Goal: Task Accomplishment & Management: Use online tool/utility

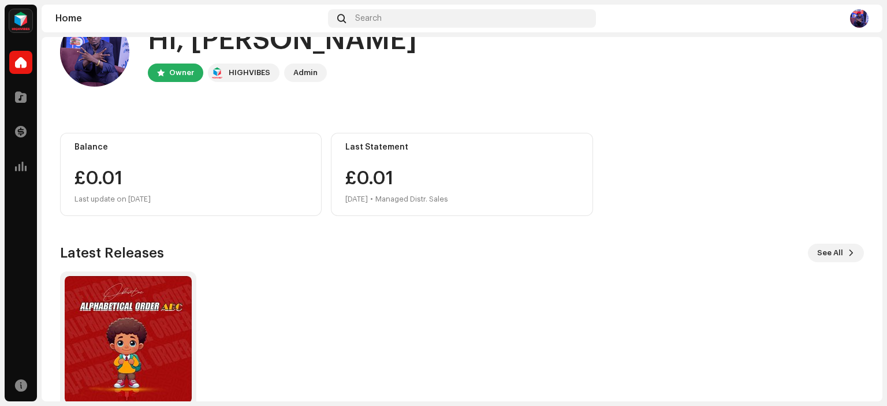
scroll to position [92, 0]
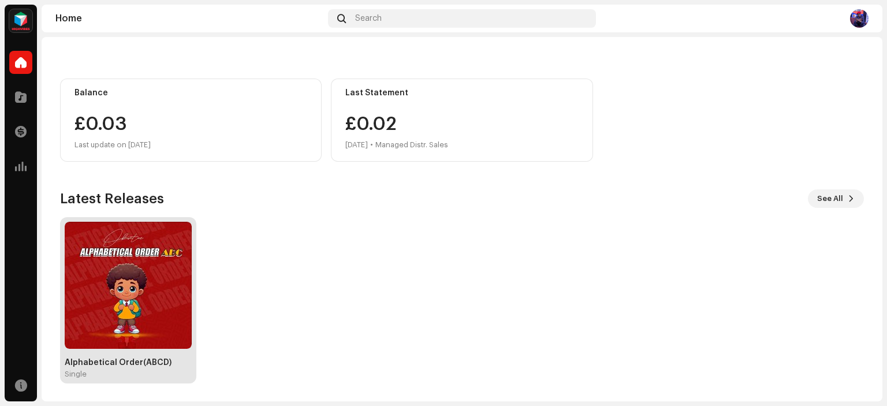
click at [122, 302] on img at bounding box center [128, 285] width 127 height 127
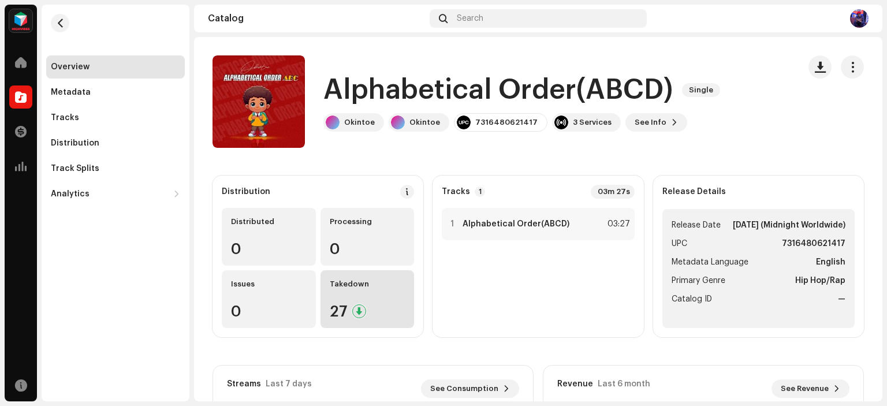
click at [348, 311] on div "27" at bounding box center [368, 311] width 76 height 15
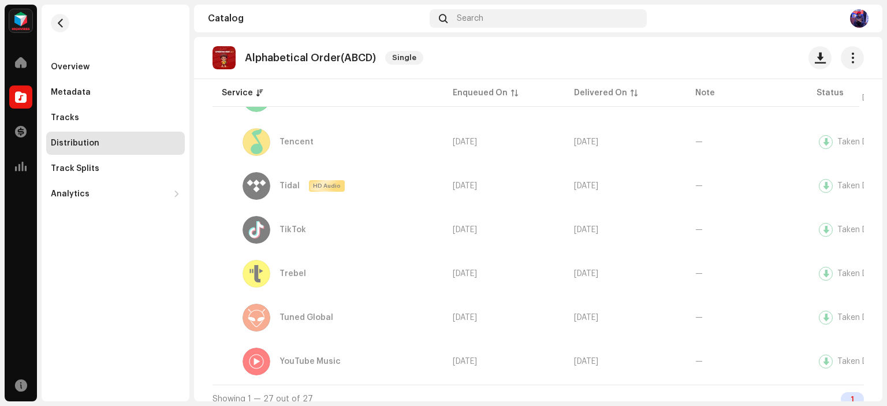
scroll to position [1082, 0]
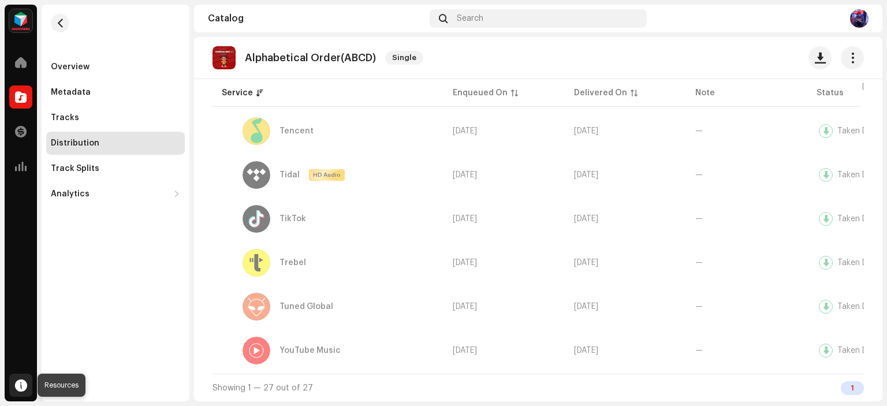
click at [15, 383] on span at bounding box center [21, 385] width 12 height 9
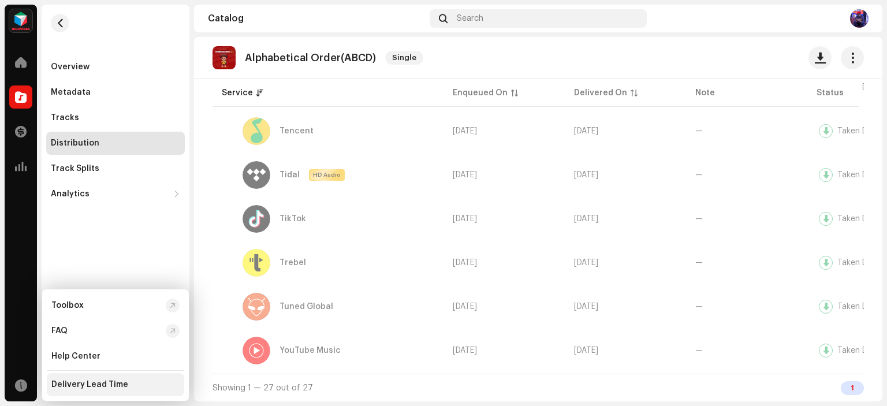
click at [111, 387] on div "Delivery Lead Time" at bounding box center [89, 384] width 77 height 9
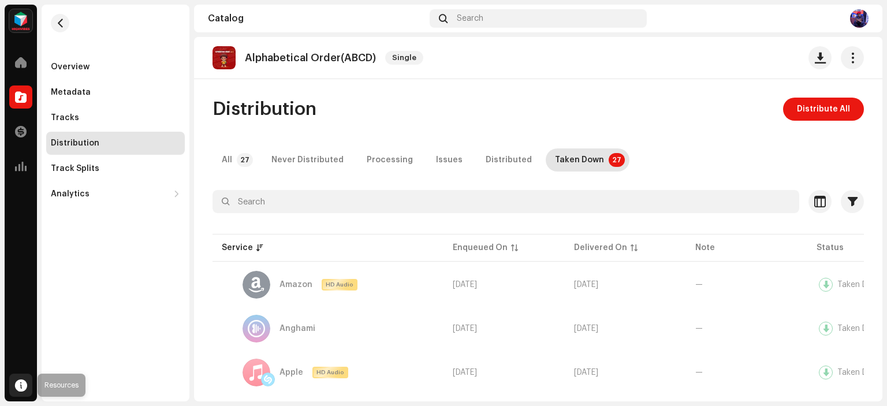
click at [21, 385] on span at bounding box center [21, 385] width 12 height 9
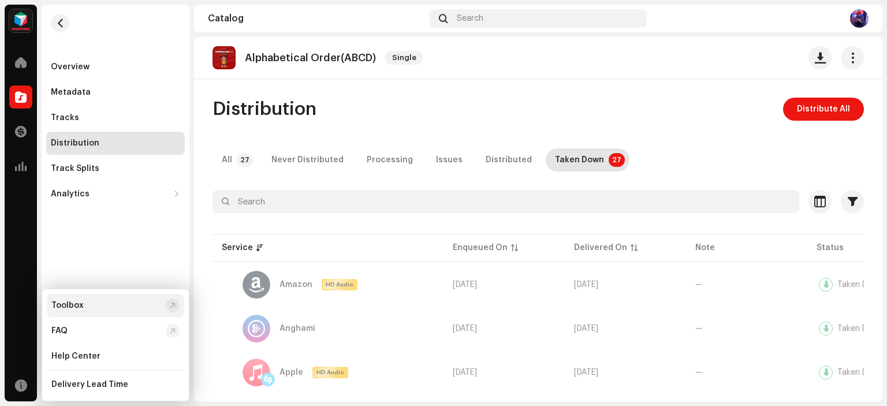
click at [115, 305] on div "Toolbox" at bounding box center [106, 305] width 110 height 9
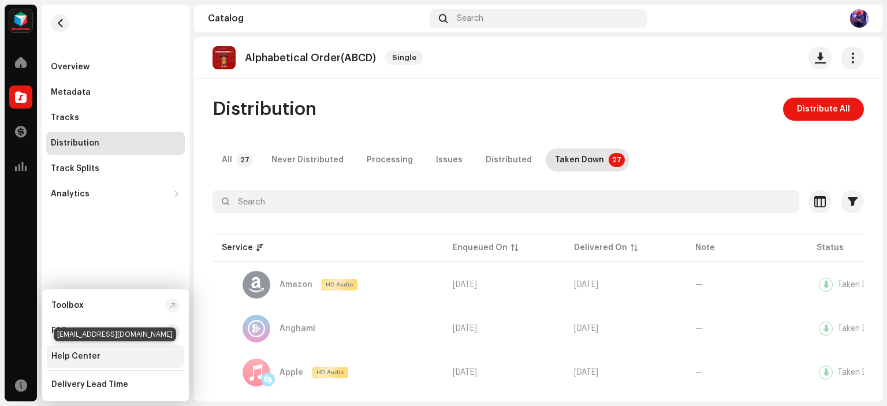
click at [87, 357] on div "Help Center" at bounding box center [75, 356] width 49 height 9
click at [90, 353] on div "Help Center" at bounding box center [75, 356] width 49 height 9
click at [87, 357] on div "Help Center" at bounding box center [75, 356] width 49 height 9
click at [92, 355] on div "Help Center" at bounding box center [75, 356] width 49 height 9
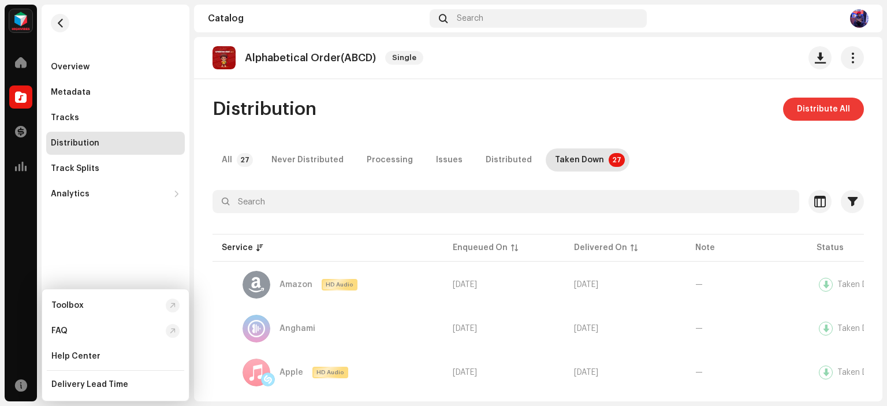
click at [812, 111] on span "Distribute All" at bounding box center [823, 109] width 53 height 23
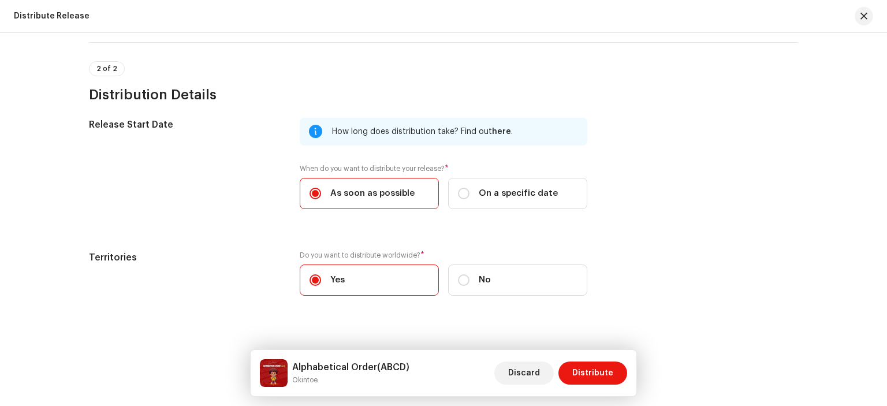
scroll to position [196, 0]
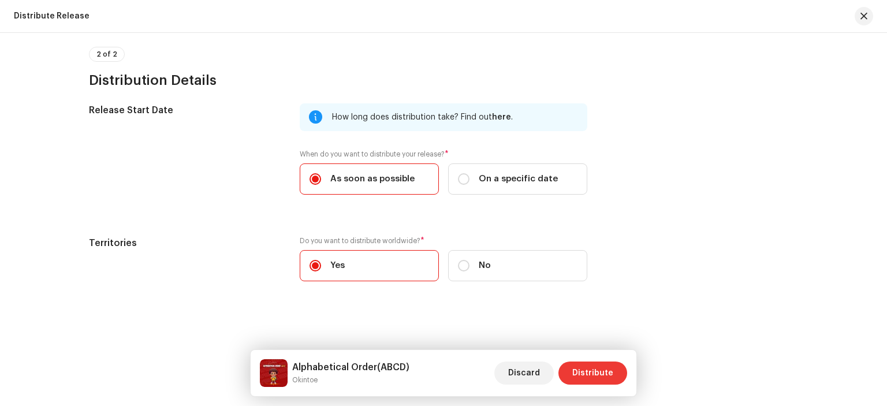
click at [584, 375] on span "Distribute" at bounding box center [592, 372] width 41 height 23
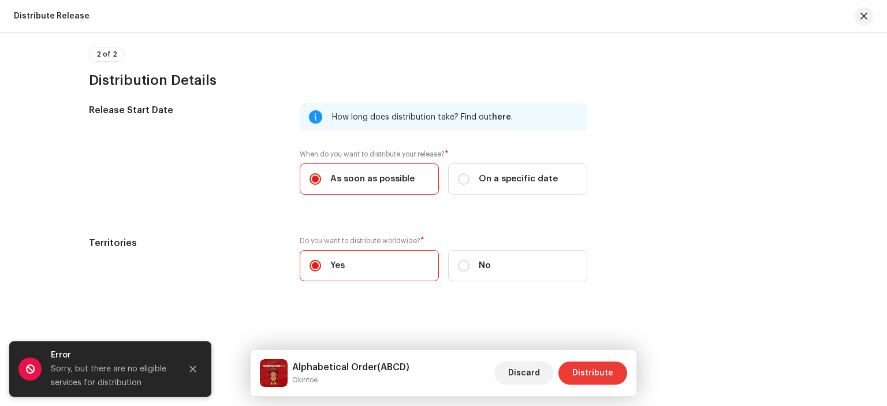
click at [584, 374] on span "Distribute" at bounding box center [592, 372] width 41 height 23
